Goal: Task Accomplishment & Management: Manage account settings

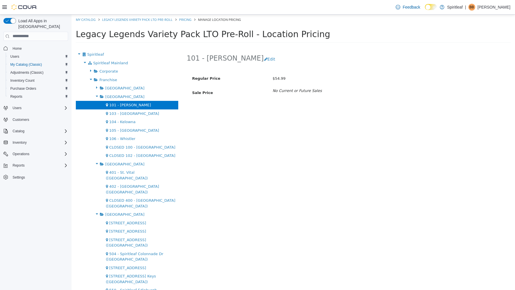
click at [501, 4] on p "[PERSON_NAME]" at bounding box center [493, 7] width 33 height 7
click at [475, 56] on span "Sign Out" at bounding box center [473, 57] width 15 height 6
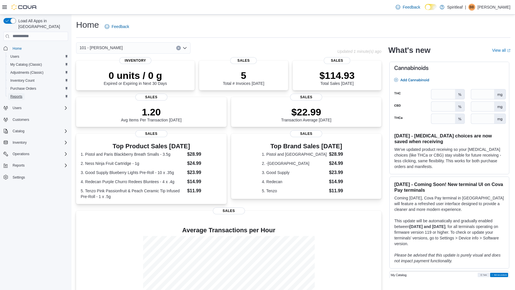
click at [18, 94] on span "Reports" at bounding box center [16, 96] width 12 height 5
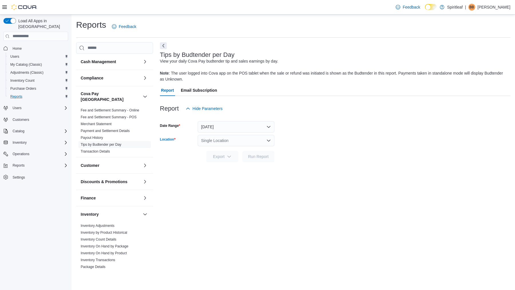
click at [212, 139] on div "Single Location" at bounding box center [236, 140] width 77 height 11
type input "***"
click at [230, 152] on span "101 - [PERSON_NAME]" at bounding box center [246, 151] width 43 height 6
click at [253, 156] on span "Run Report" at bounding box center [258, 157] width 21 height 6
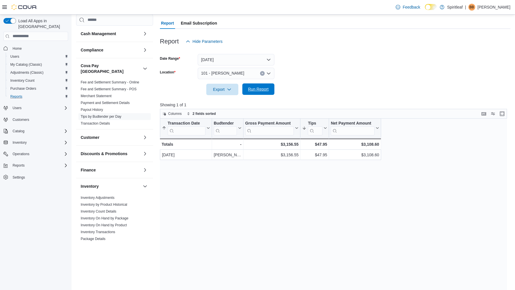
scroll to position [57, 0]
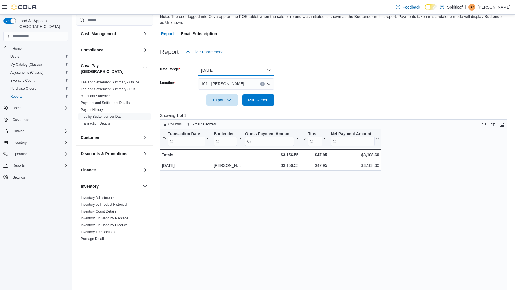
click at [270, 69] on button "Yesterday" at bounding box center [236, 70] width 77 height 11
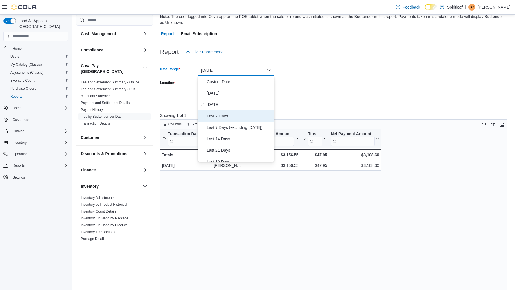
click at [219, 113] on span "Last 7 Days" at bounding box center [239, 116] width 65 height 7
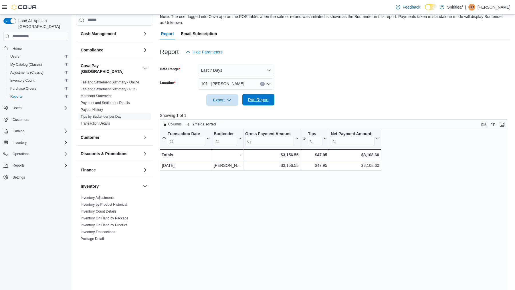
click at [260, 99] on span "Run Report" at bounding box center [258, 100] width 21 height 6
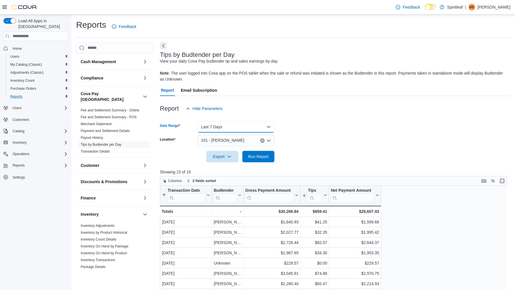
click at [213, 126] on button "Last 7 Days" at bounding box center [236, 126] width 77 height 11
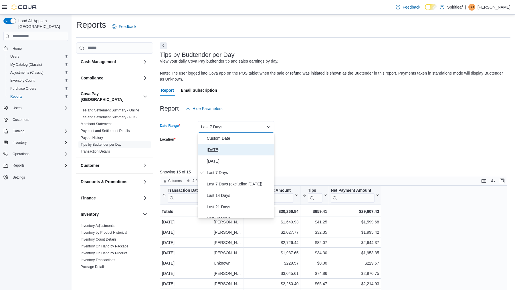
click at [213, 147] on span "Today" at bounding box center [239, 149] width 65 height 7
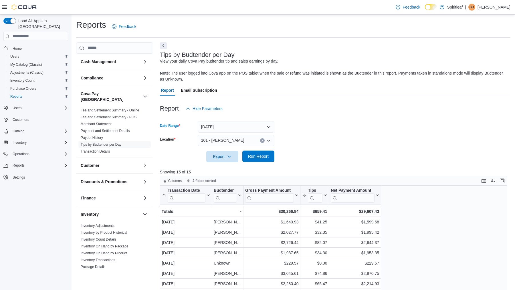
click at [257, 157] on span "Run Report" at bounding box center [258, 157] width 21 height 6
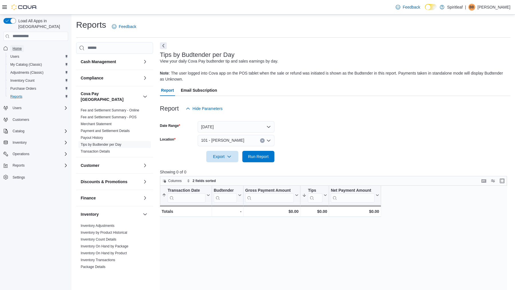
click at [16, 46] on span "Home" at bounding box center [17, 48] width 9 height 5
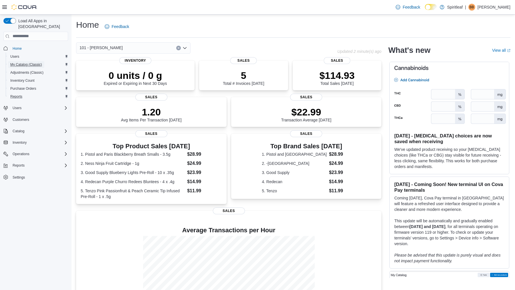
click at [39, 62] on span "My Catalog (Classic)" at bounding box center [26, 64] width 32 height 5
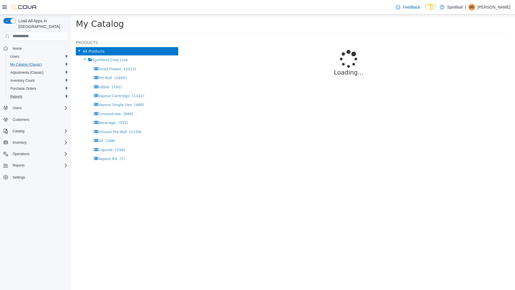
select select "**********"
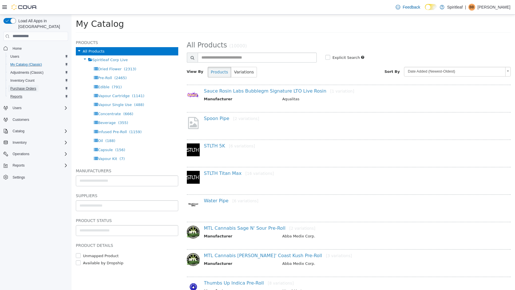
click at [21, 86] on span "Purchase Orders" at bounding box center [23, 88] width 26 height 5
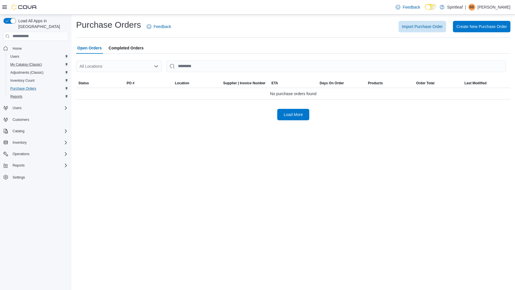
click at [104, 67] on div "All Locations" at bounding box center [119, 66] width 86 height 11
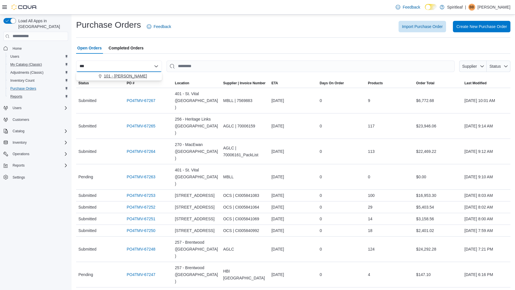
type input "***"
click at [117, 76] on span "101 - [PERSON_NAME]" at bounding box center [125, 76] width 43 height 6
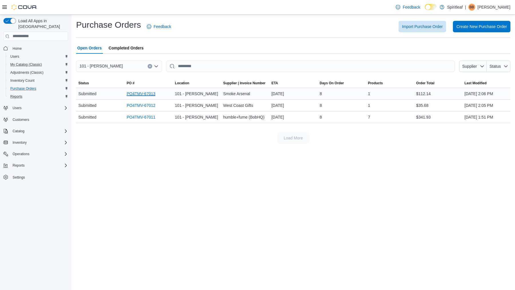
click at [144, 94] on link "PO4TMV-67013" at bounding box center [141, 93] width 29 height 7
click at [150, 106] on link "PO4TMV-67012" at bounding box center [141, 105] width 29 height 7
click at [146, 117] on link "PO4TMV-67011" at bounding box center [141, 117] width 29 height 7
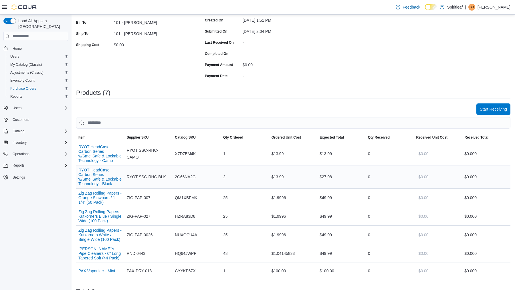
scroll to position [88, 0]
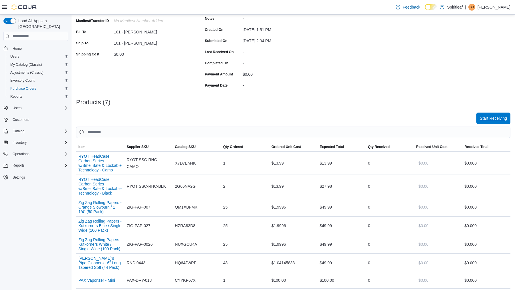
click at [487, 116] on span "Start Receiving" at bounding box center [493, 119] width 27 height 6
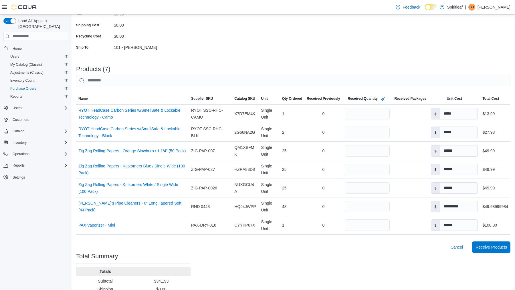
scroll to position [116, 0]
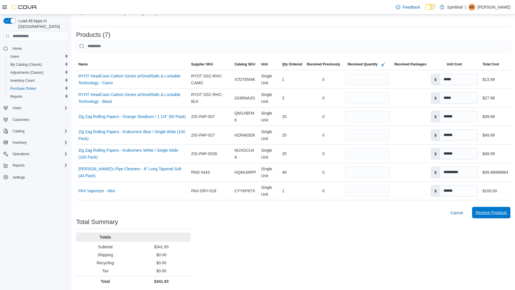
click at [489, 214] on span "Receive Products" at bounding box center [490, 212] width 31 height 11
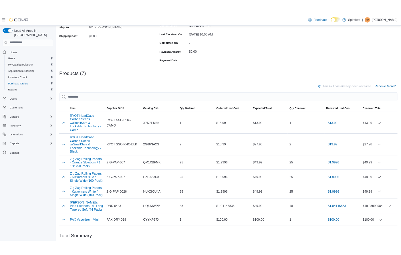
scroll to position [115, 0]
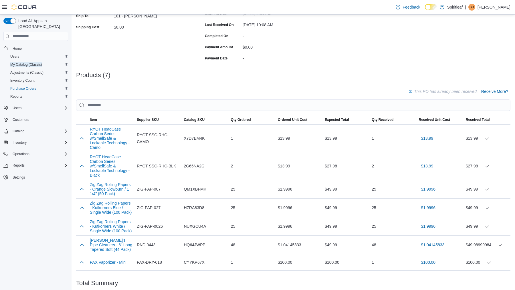
drag, startPoint x: 35, startPoint y: 58, endPoint x: 160, endPoint y: 0, distance: 137.7
click at [0, 0] on div "**********" at bounding box center [257, 119] width 515 height 468
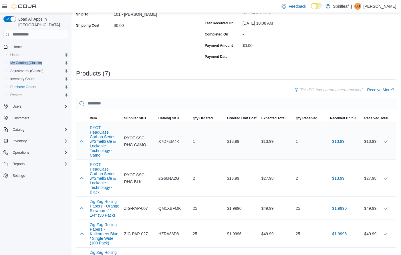
click at [168, 140] on span "X7D7EM4K" at bounding box center [168, 141] width 21 height 7
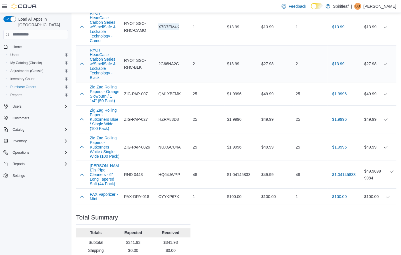
scroll to position [234, 0]
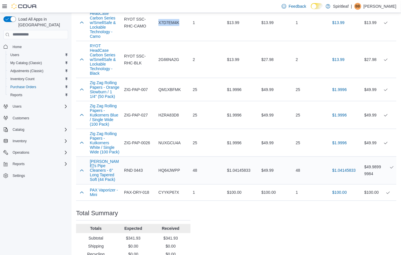
click at [165, 174] on span "HQ64JWPP" at bounding box center [168, 170] width 21 height 7
click at [169, 174] on span "HQ64JWPP" at bounding box center [168, 170] width 21 height 7
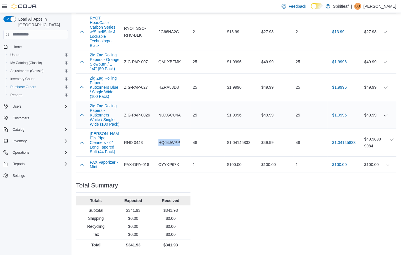
scroll to position [0, 0]
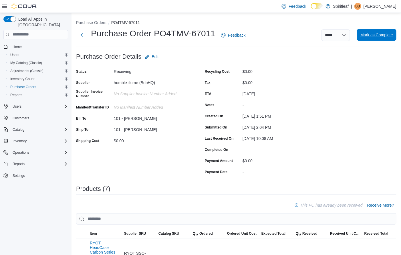
click at [381, 35] on span "Mark as Complete" at bounding box center [376, 35] width 33 height 6
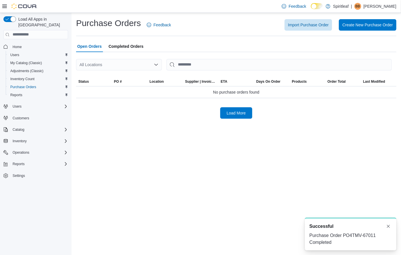
click at [96, 68] on div "All Locations" at bounding box center [119, 64] width 86 height 11
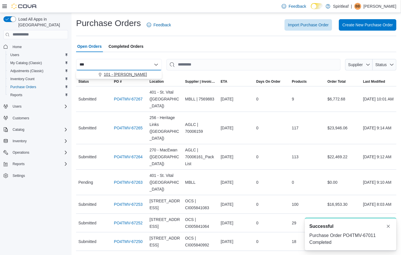
type input "***"
click at [124, 75] on span "101 - [PERSON_NAME]" at bounding box center [125, 74] width 43 height 6
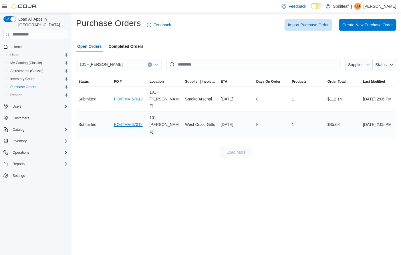
click at [120, 121] on link "PO4TMV-67012" at bounding box center [128, 124] width 29 height 7
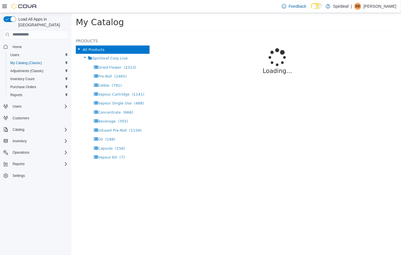
select select "**********"
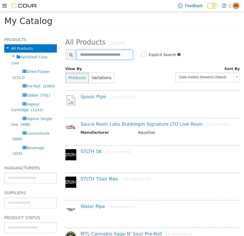
click at [93, 55] on input "text" at bounding box center [104, 55] width 57 height 10
paste input "********"
type input "********"
select select "**********"
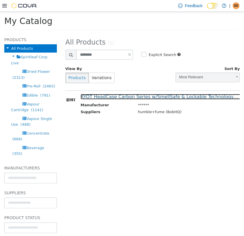
click at [128, 96] on link "RYOT HeadCase Carbon Series w/SmellSafe & Lockable Technology [4 variations]" at bounding box center [172, 96] width 183 height 5
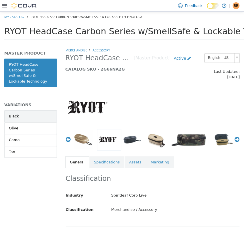
click at [30, 110] on link "Black" at bounding box center [30, 116] width 53 height 12
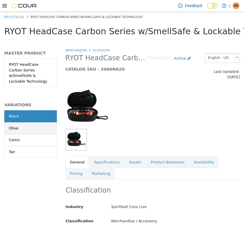
click at [31, 122] on link "Olive" at bounding box center [30, 128] width 53 height 12
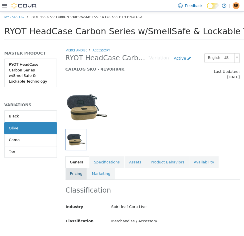
click at [87, 168] on link "Pricing" at bounding box center [76, 174] width 22 height 12
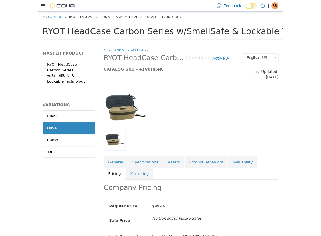
scroll to position [30, 0]
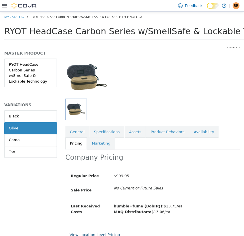
click at [96, 233] on link "View Location Level Pricing" at bounding box center [95, 235] width 50 height 4
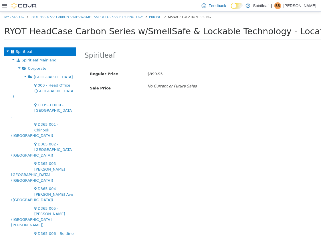
click at [19, 68] on icon at bounding box center [19, 67] width 6 height 7
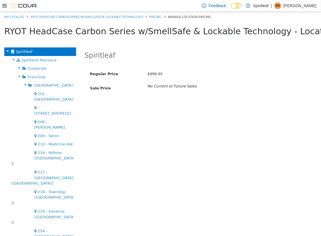
click at [23, 85] on icon at bounding box center [25, 84] width 6 height 7
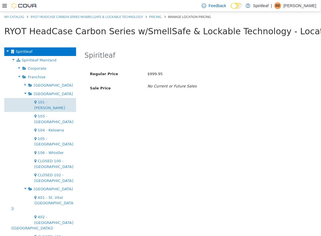
click at [49, 101] on span "101 - [PERSON_NAME]" at bounding box center [49, 105] width 31 height 10
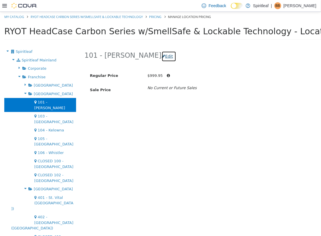
click at [162, 55] on button "Edit" at bounding box center [169, 56] width 15 height 11
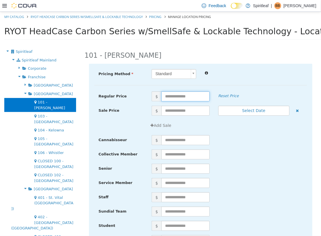
click at [174, 95] on input "text" at bounding box center [185, 97] width 48 height 10
type input "*****"
click at [250, 174] on div "Senior $" at bounding box center [200, 171] width 213 height 14
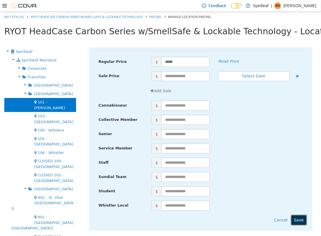
click at [300, 219] on button "Save" at bounding box center [299, 220] width 16 height 11
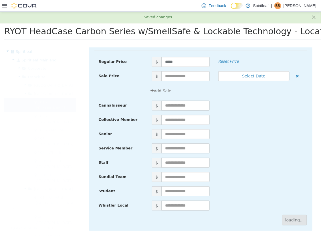
scroll to position [0, 0]
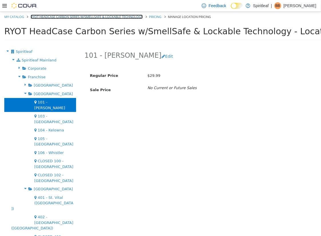
click at [44, 16] on link "RYOT HeadCase Carbon Series w/SmellSafe & Lockable Technology" at bounding box center [87, 17] width 112 height 4
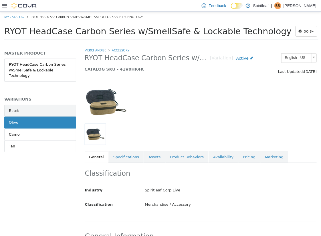
click at [31, 105] on link "Black" at bounding box center [40, 111] width 72 height 12
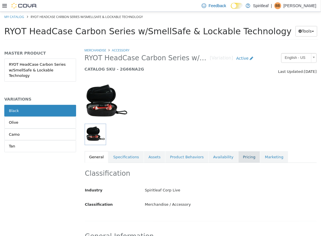
click at [242, 155] on link "Pricing" at bounding box center [249, 157] width 22 height 12
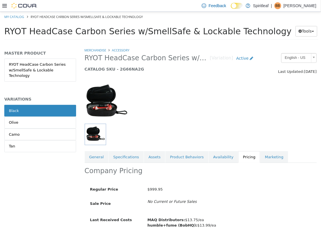
scroll to position [19, 0]
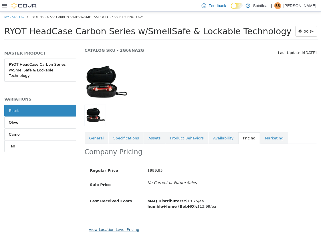
click at [112, 230] on link "View Location Level Pricing" at bounding box center [114, 230] width 50 height 4
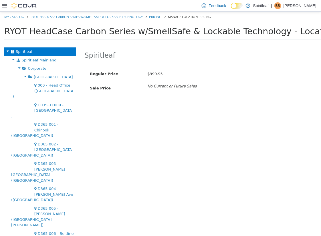
click at [18, 67] on icon at bounding box center [19, 67] width 6 height 7
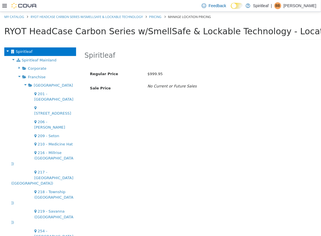
click at [22, 87] on icon at bounding box center [25, 84] width 6 height 7
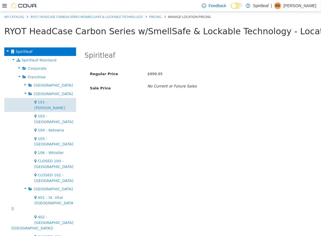
click at [39, 100] on span "101 - [PERSON_NAME]" at bounding box center [49, 105] width 31 height 10
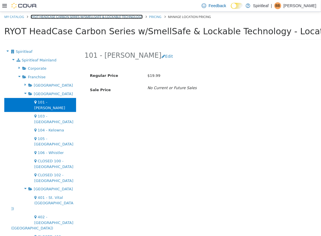
click at [69, 17] on link "RYOT HeadCase Carbon Series w/SmellSafe & Lockable Technology" at bounding box center [87, 17] width 112 height 4
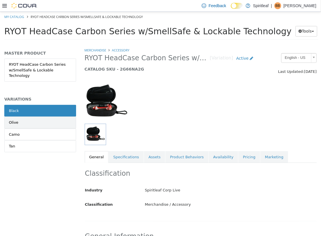
click at [41, 117] on link "Olive" at bounding box center [40, 123] width 72 height 12
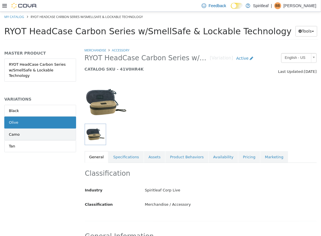
click at [51, 129] on link "Camo" at bounding box center [40, 135] width 72 height 12
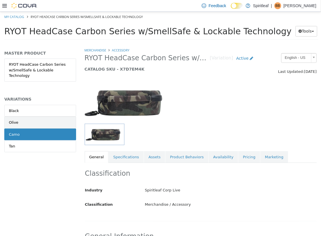
click at [51, 117] on link "Olive" at bounding box center [40, 123] width 72 height 12
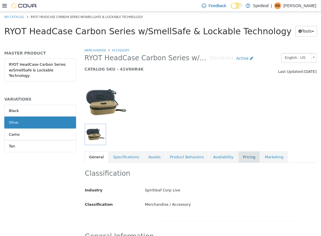
click at [242, 154] on link "Pricing" at bounding box center [249, 157] width 22 height 12
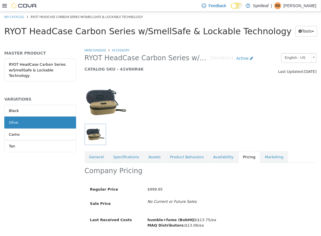
scroll to position [19, 0]
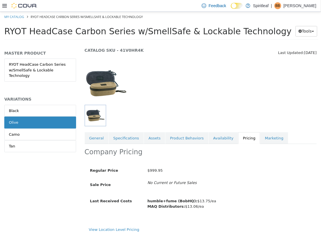
click at [120, 227] on div "View Location Level Pricing" at bounding box center [201, 230] width 224 height 6
click at [116, 228] on link "View Location Level Pricing" at bounding box center [114, 230] width 50 height 4
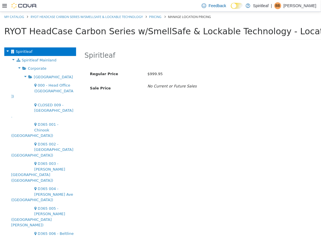
click at [18, 67] on icon at bounding box center [19, 67] width 6 height 7
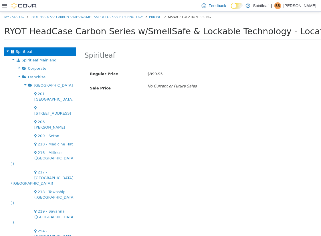
click at [23, 86] on icon at bounding box center [25, 84] width 6 height 7
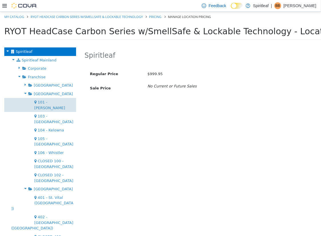
click at [39, 101] on span "101 - [PERSON_NAME]" at bounding box center [49, 105] width 31 height 10
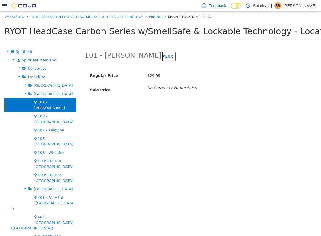
click at [162, 53] on button "Edit" at bounding box center [169, 56] width 15 height 11
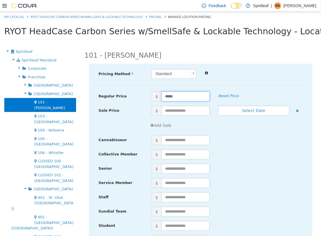
click at [167, 96] on input "*****" at bounding box center [185, 97] width 48 height 10
type input "*****"
click at [284, 186] on div "$" at bounding box center [227, 183] width 160 height 10
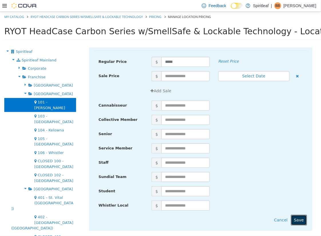
click at [299, 219] on button "Save" at bounding box center [299, 220] width 16 height 11
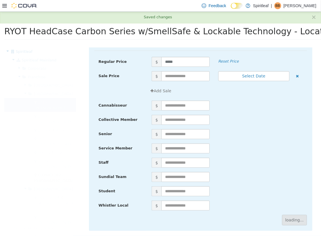
scroll to position [0, 0]
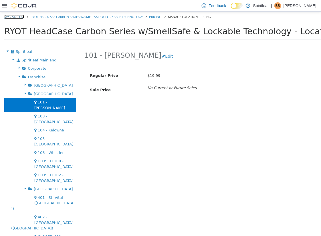
click at [19, 18] on link "My Catalog" at bounding box center [14, 17] width 20 height 4
select select "**********"
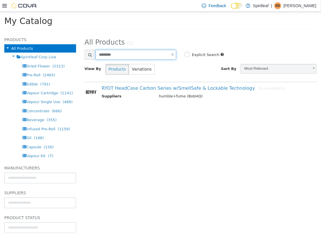
click at [135, 59] on input "********" at bounding box center [136, 55] width 81 height 10
click at [131, 56] on input "text" at bounding box center [136, 55] width 81 height 10
paste input "********"
type input "********"
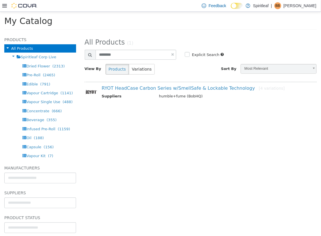
select select "**********"
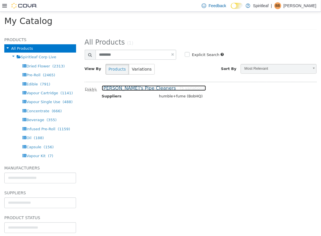
click at [125, 87] on link "Randy's Pipe Cleaners [5 variations]" at bounding box center [154, 88] width 104 height 5
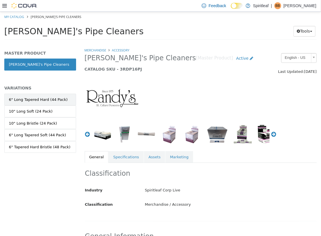
click at [51, 99] on div "6" Long Tapered Hard (44 Pack)" at bounding box center [38, 100] width 59 height 6
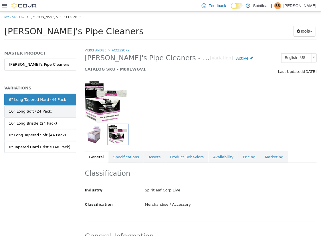
click at [51, 111] on link "10" Long Soft (24 Pack)" at bounding box center [40, 112] width 72 height 12
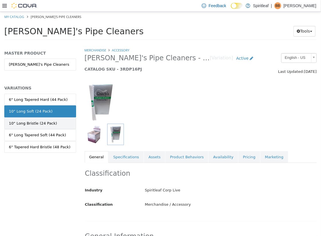
click at [51, 121] on div "10" Long Bristle (24 Pack)" at bounding box center [33, 124] width 48 height 6
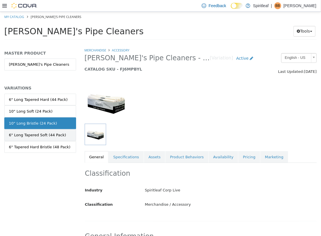
click at [52, 132] on div "6" Long Tapered Soft (44 Pack)" at bounding box center [37, 135] width 57 height 6
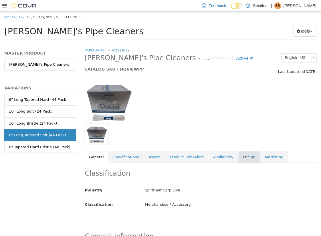
click at [241, 157] on link "Pricing" at bounding box center [249, 157] width 22 height 12
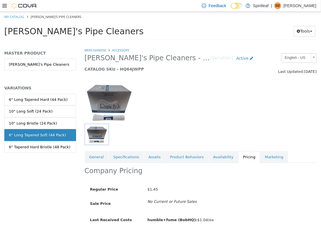
scroll to position [14, 0]
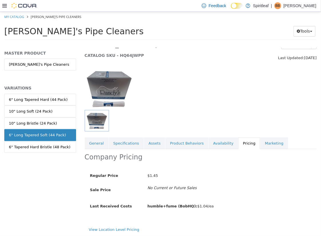
click at [120, 231] on div "View Location Level Pricing" at bounding box center [201, 230] width 224 height 6
click at [120, 228] on link "View Location Level Pricing" at bounding box center [114, 230] width 50 height 4
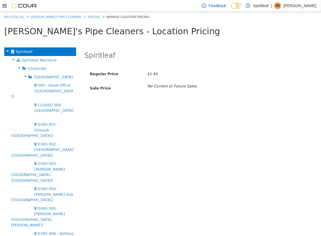
click at [17, 67] on icon at bounding box center [19, 67] width 6 height 7
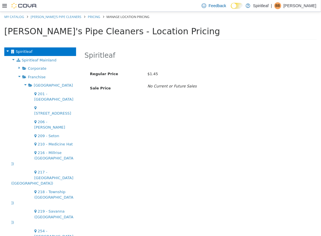
click at [24, 82] on icon at bounding box center [25, 84] width 6 height 7
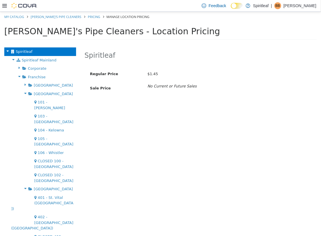
click at [45, 101] on span "101 - [PERSON_NAME]" at bounding box center [49, 105] width 31 height 10
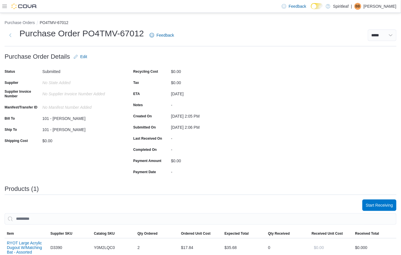
scroll to position [84, 0]
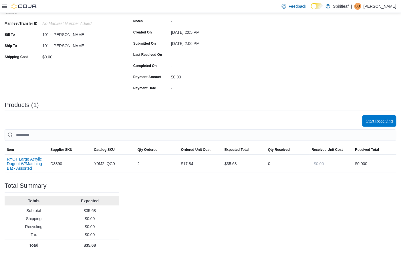
click at [377, 121] on span "Start Receiving" at bounding box center [379, 121] width 27 height 6
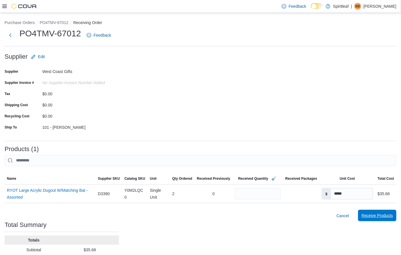
click at [378, 217] on span "Receive Products" at bounding box center [376, 215] width 31 height 6
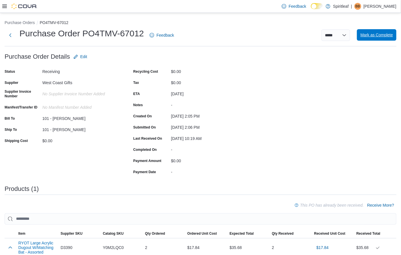
click at [379, 33] on span "Mark as Complete" at bounding box center [376, 35] width 33 height 6
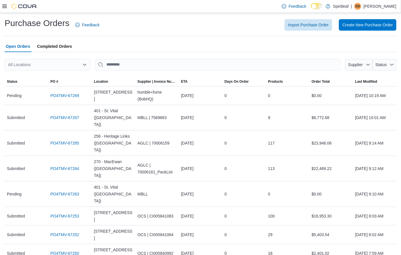
click at [46, 66] on div "All Locations" at bounding box center [48, 64] width 86 height 11
type input "***"
click at [44, 73] on span "101 - [PERSON_NAME]" at bounding box center [53, 74] width 43 height 6
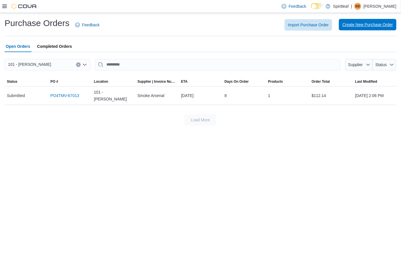
click at [368, 25] on span "Create New Purchase Order" at bounding box center [367, 25] width 51 height 6
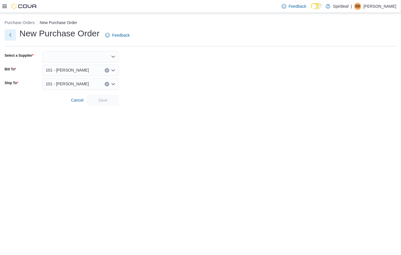
click at [11, 35] on button "Next" at bounding box center [10, 34] width 11 height 11
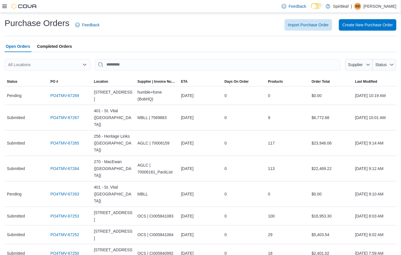
click at [47, 65] on div "All Locations" at bounding box center [48, 64] width 86 height 11
type input "***"
click at [51, 72] on span "101 - [PERSON_NAME]" at bounding box center [53, 74] width 43 height 6
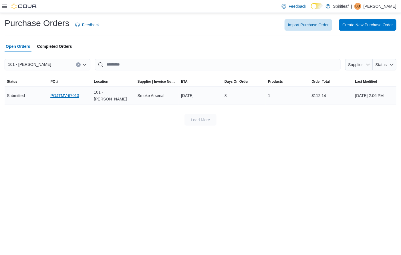
click at [62, 97] on link "PO4TMV-67013" at bounding box center [64, 95] width 29 height 7
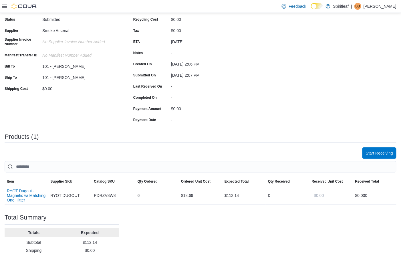
scroll to position [84, 0]
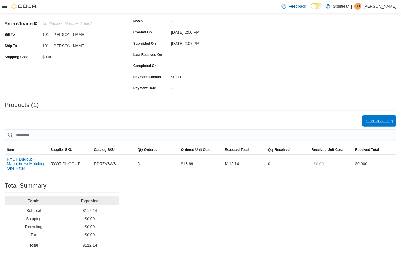
click at [379, 122] on span "Start Receiving" at bounding box center [379, 121] width 27 height 6
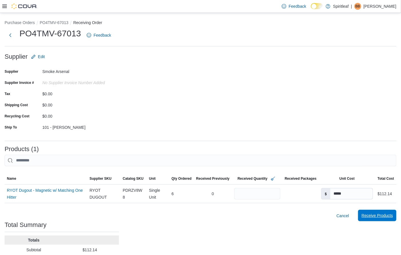
click at [377, 214] on span "Receive Products" at bounding box center [376, 215] width 31 height 6
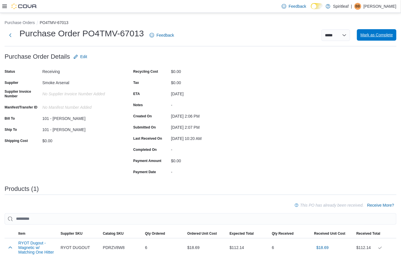
click at [375, 34] on span "Mark as Complete" at bounding box center [376, 35] width 33 height 6
